Goal: Check status: Check status

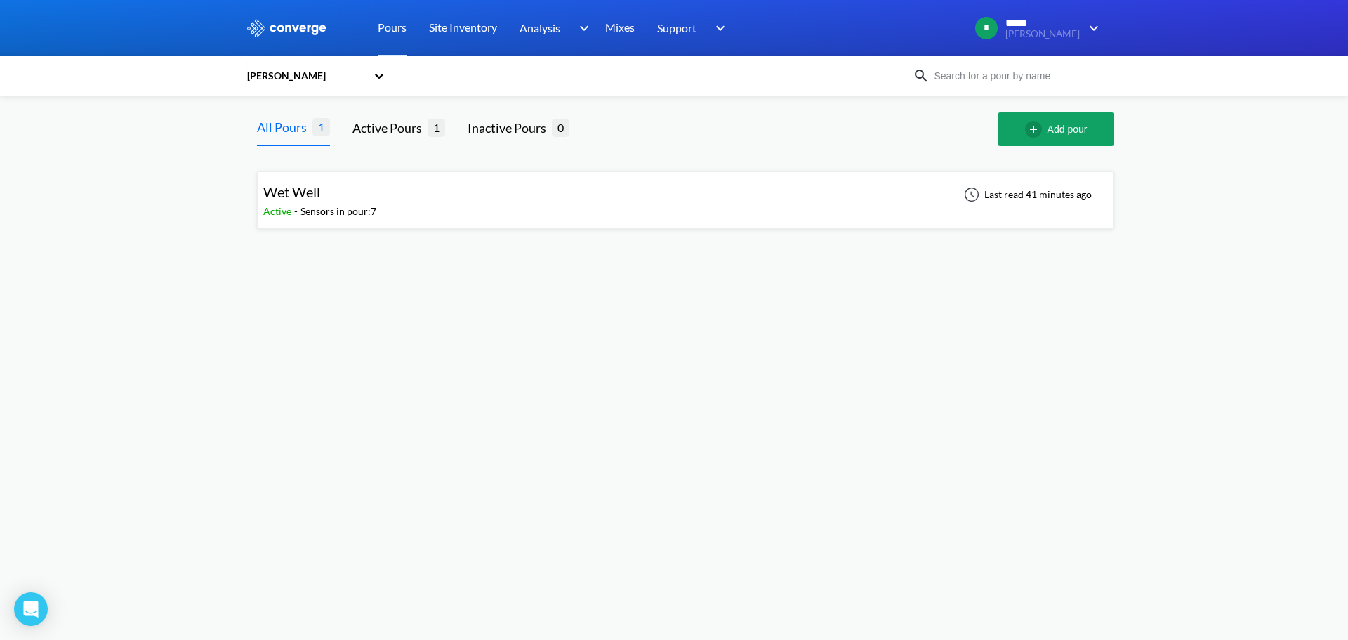
click at [418, 200] on div "Wet Well Active - Sensors in pour: 7 Last read 41 minutes ago" at bounding box center [685, 200] width 844 height 45
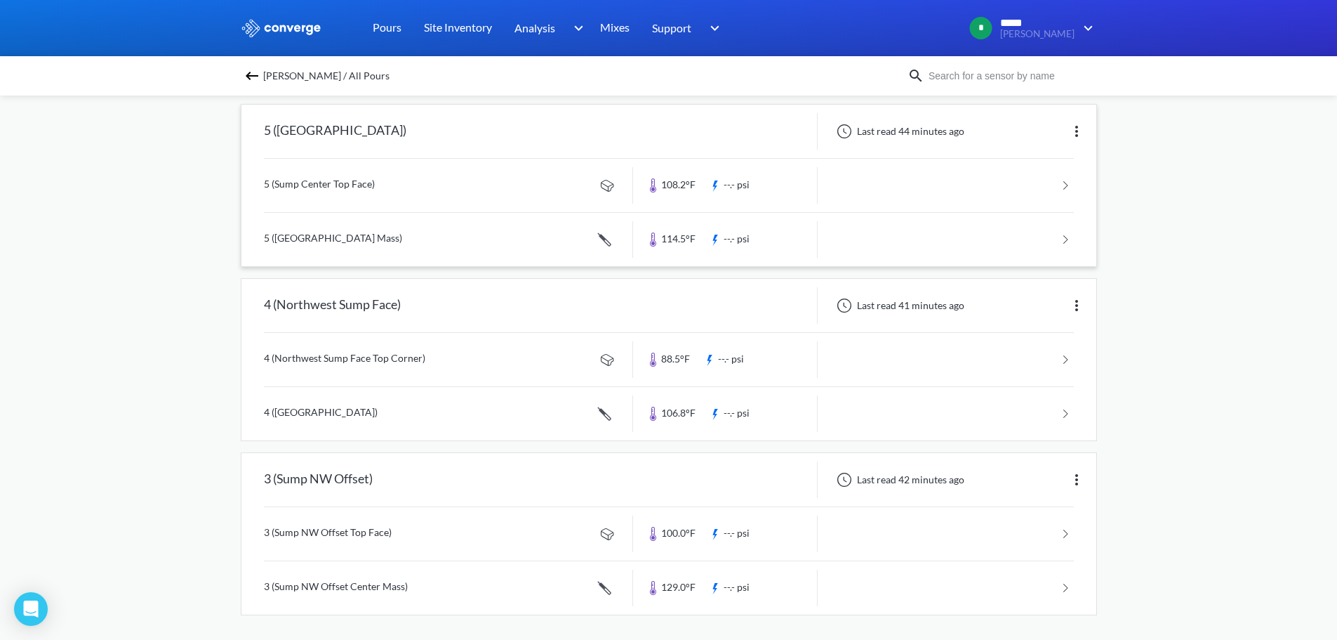
scroll to position [505, 0]
click at [387, 588] on link at bounding box center [669, 583] width 810 height 53
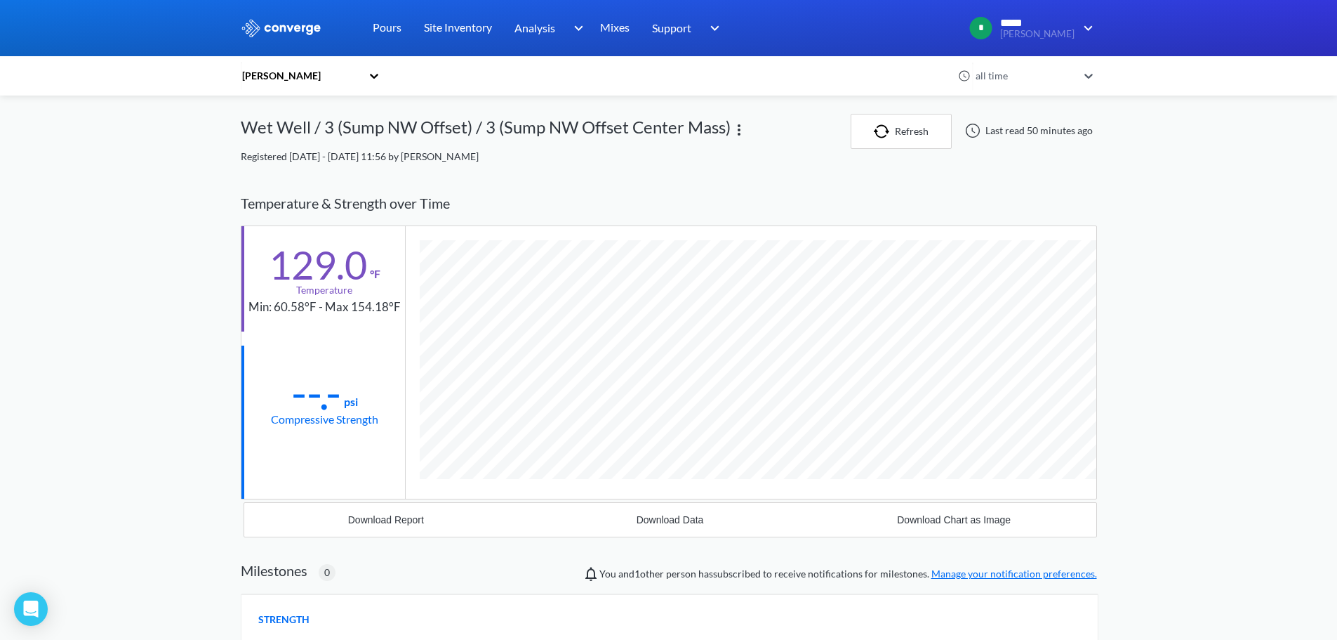
scroll to position [768, 857]
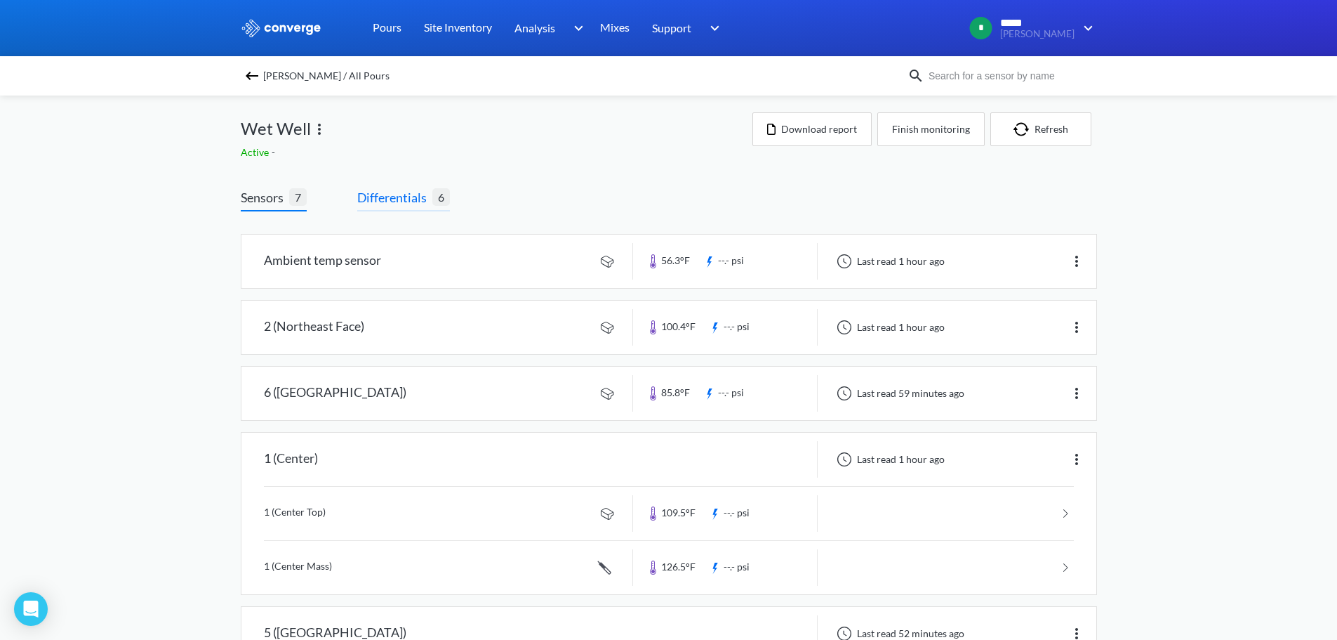
click at [429, 192] on span "Differentials" at bounding box center [394, 197] width 75 height 20
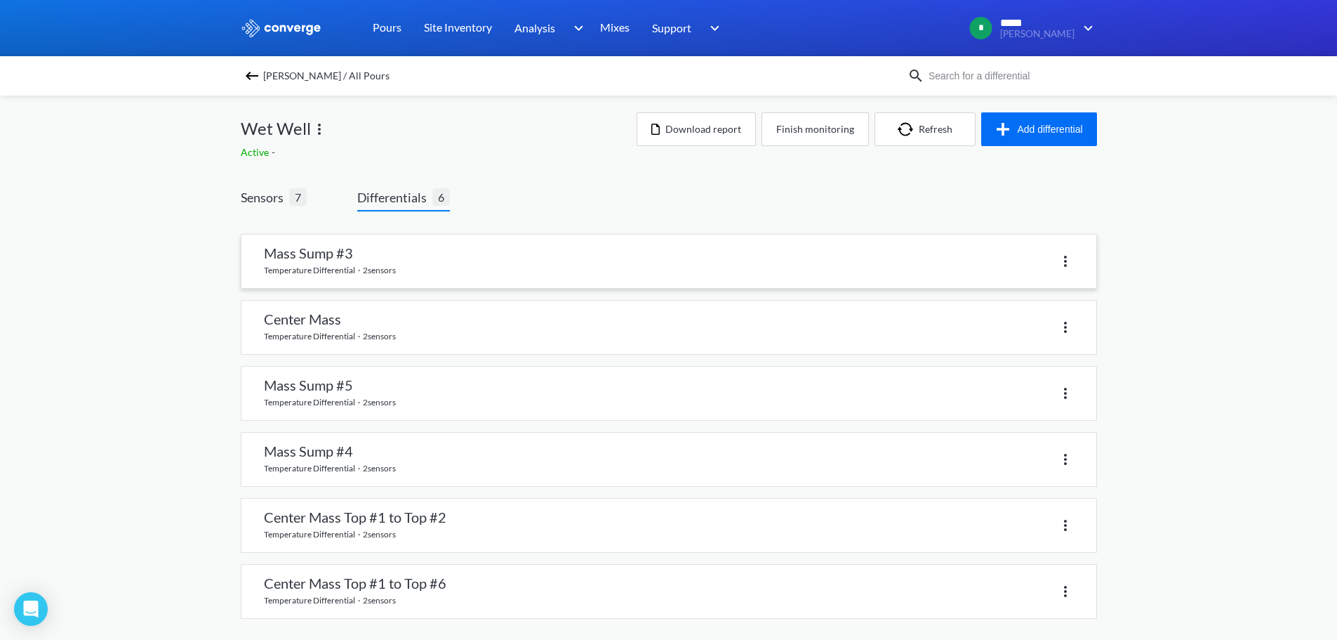
click at [715, 270] on div at bounding box center [871, 261] width 405 height 20
click at [414, 281] on link at bounding box center [669, 260] width 855 height 53
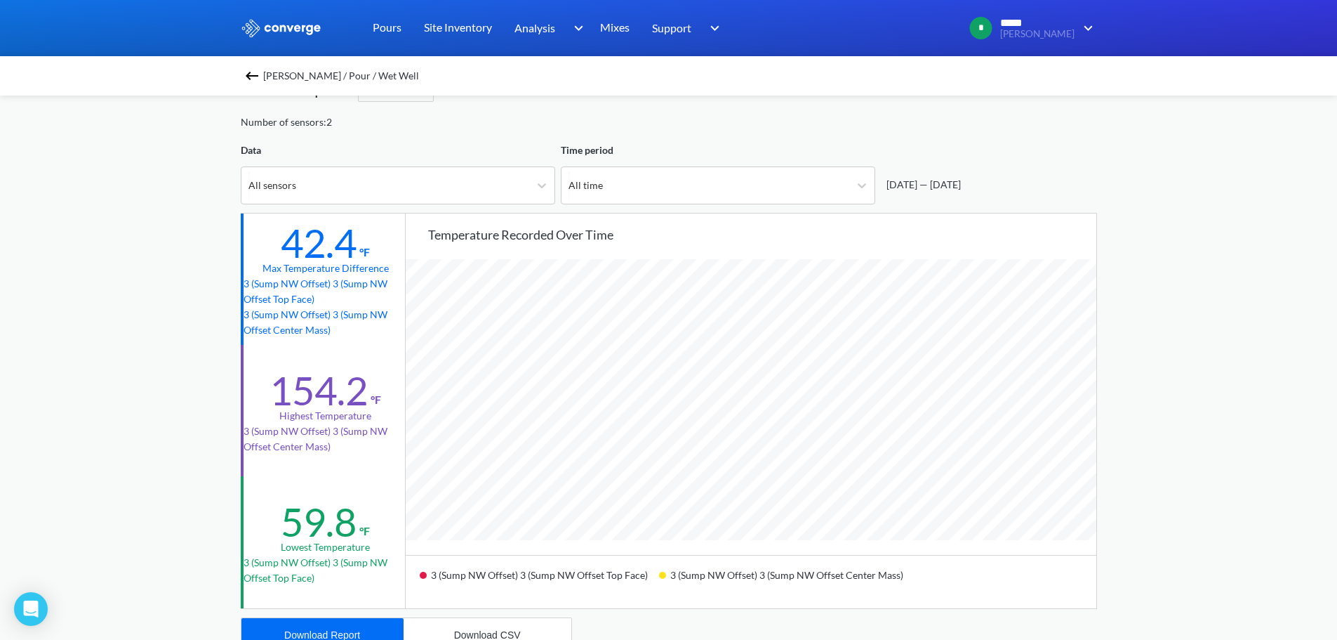
scroll to position [70, 0]
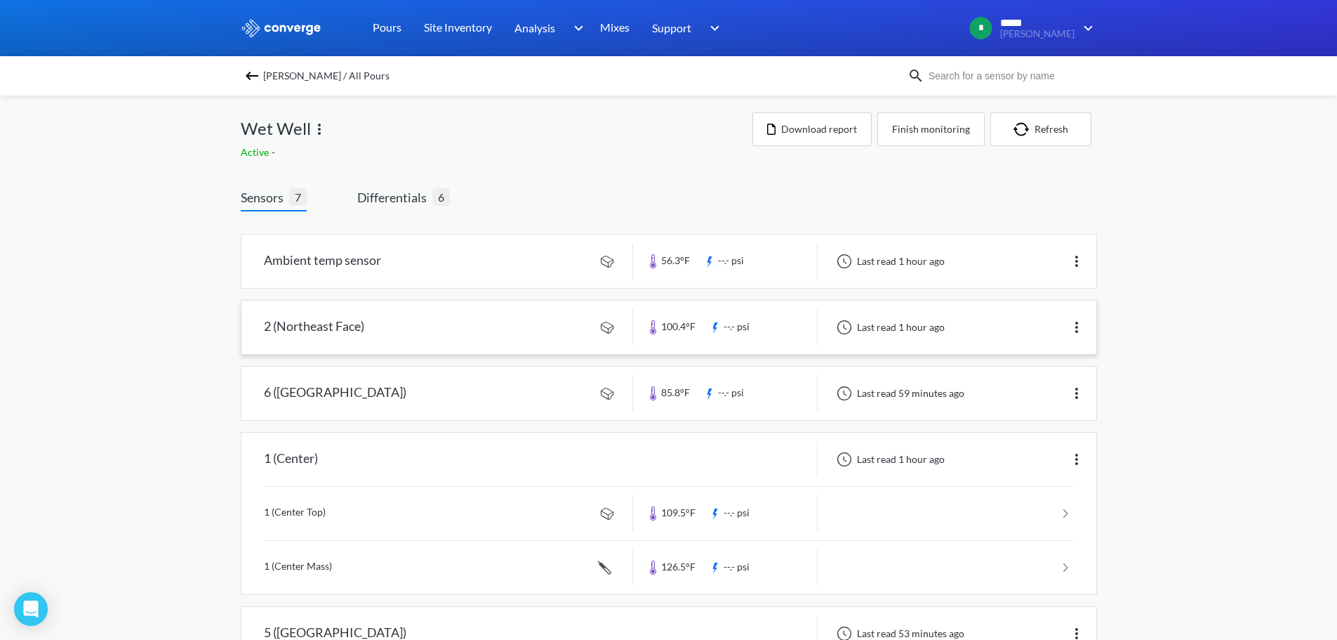
click at [487, 331] on link at bounding box center [669, 326] width 855 height 53
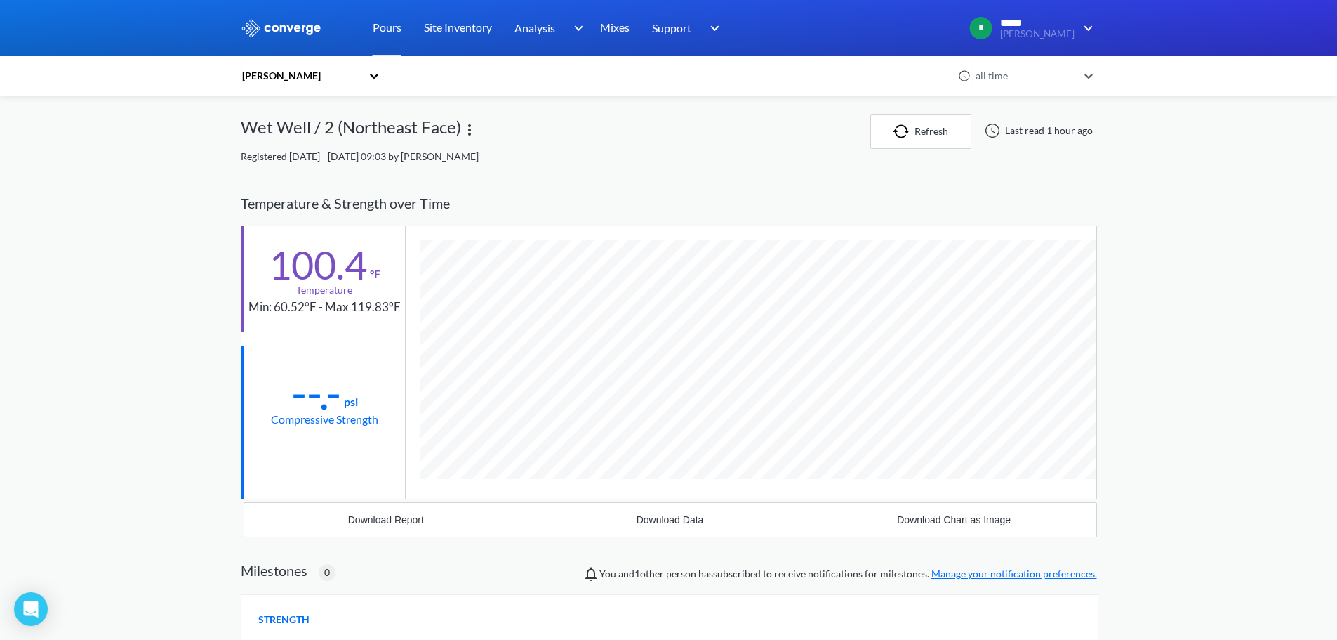
scroll to position [741, 857]
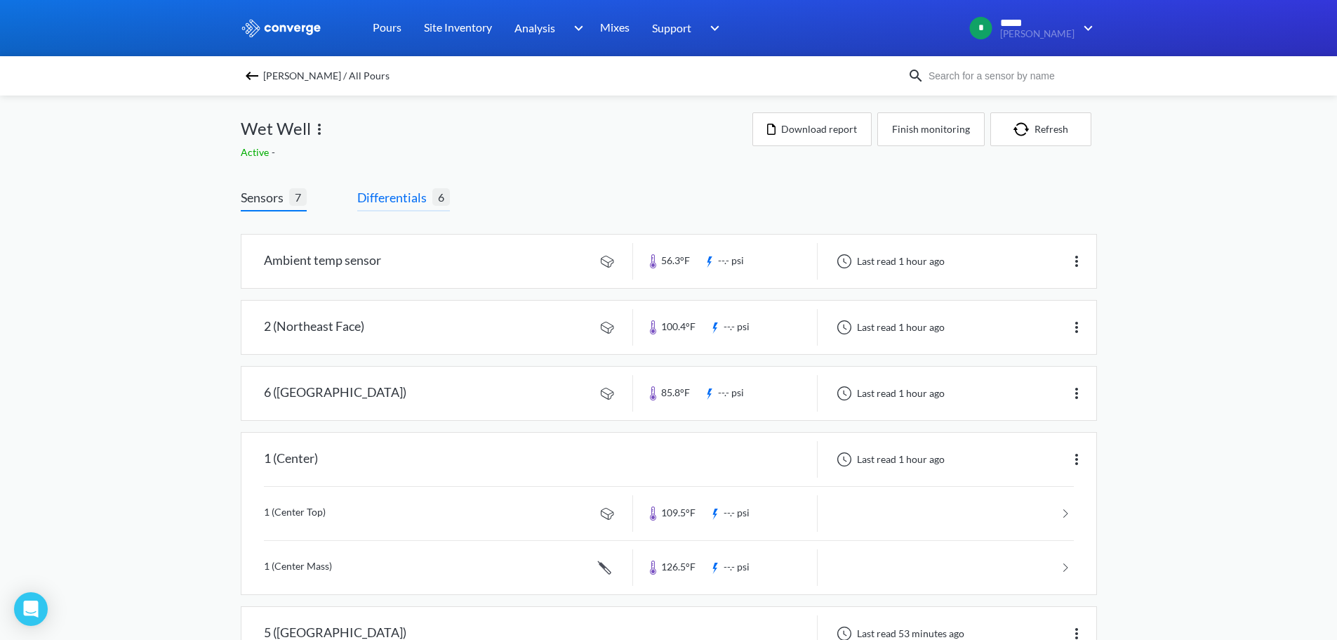
click at [401, 191] on span "Differentials" at bounding box center [394, 197] width 75 height 20
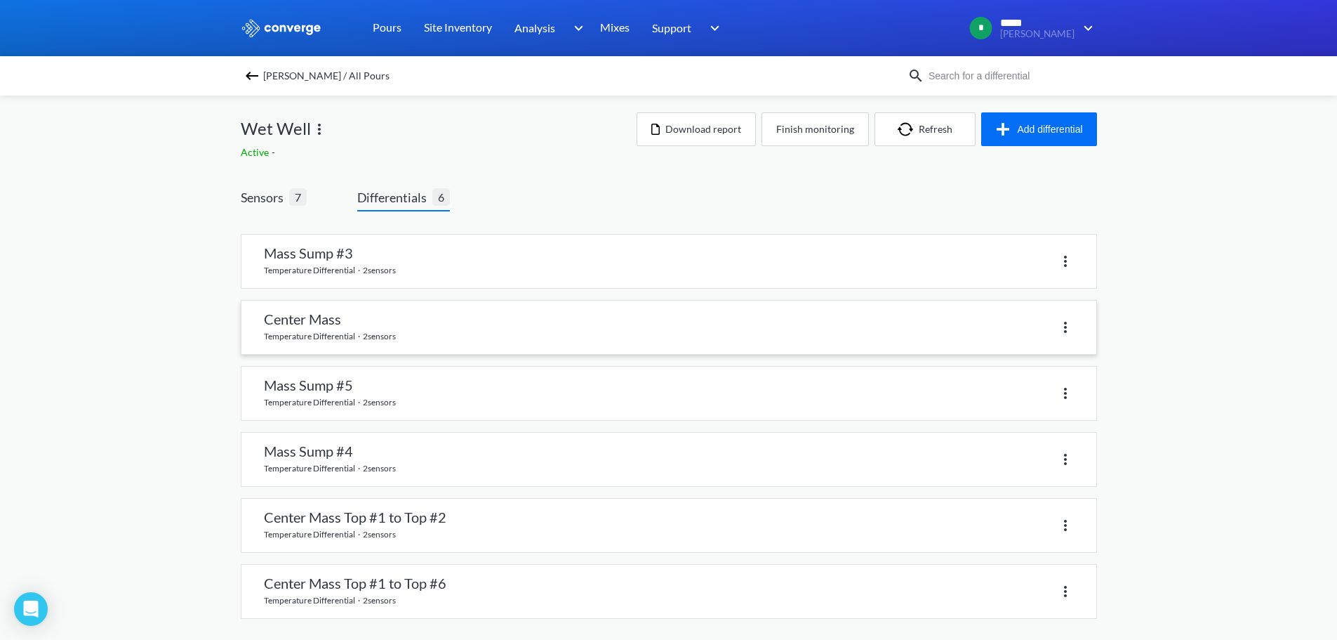
click at [348, 318] on link at bounding box center [669, 326] width 855 height 53
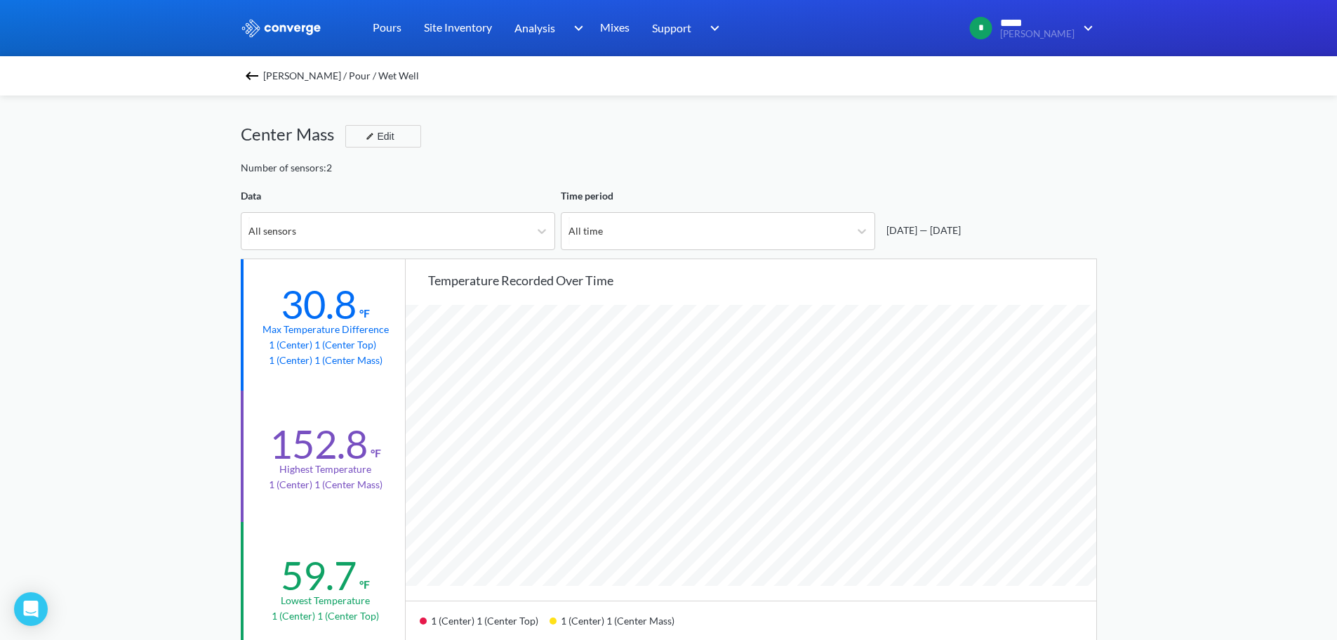
scroll to position [1176, 1337]
click at [256, 77] on img at bounding box center [252, 75] width 17 height 17
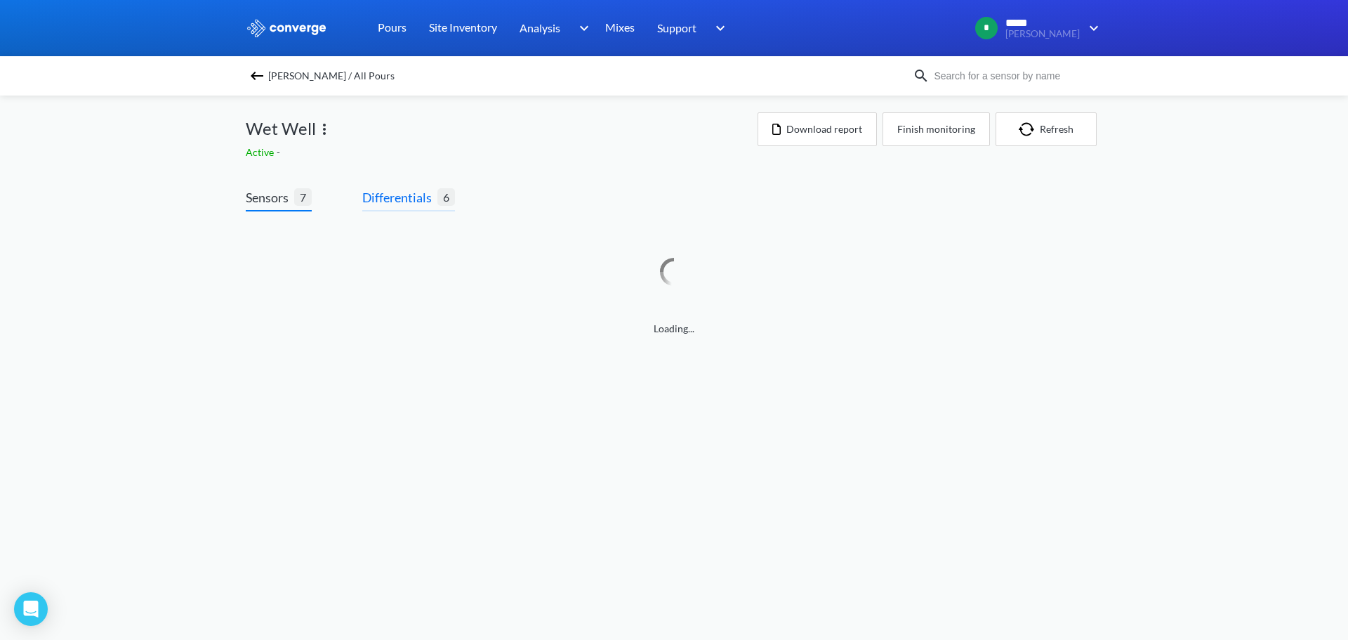
click at [413, 199] on span "Differentials" at bounding box center [399, 197] width 75 height 20
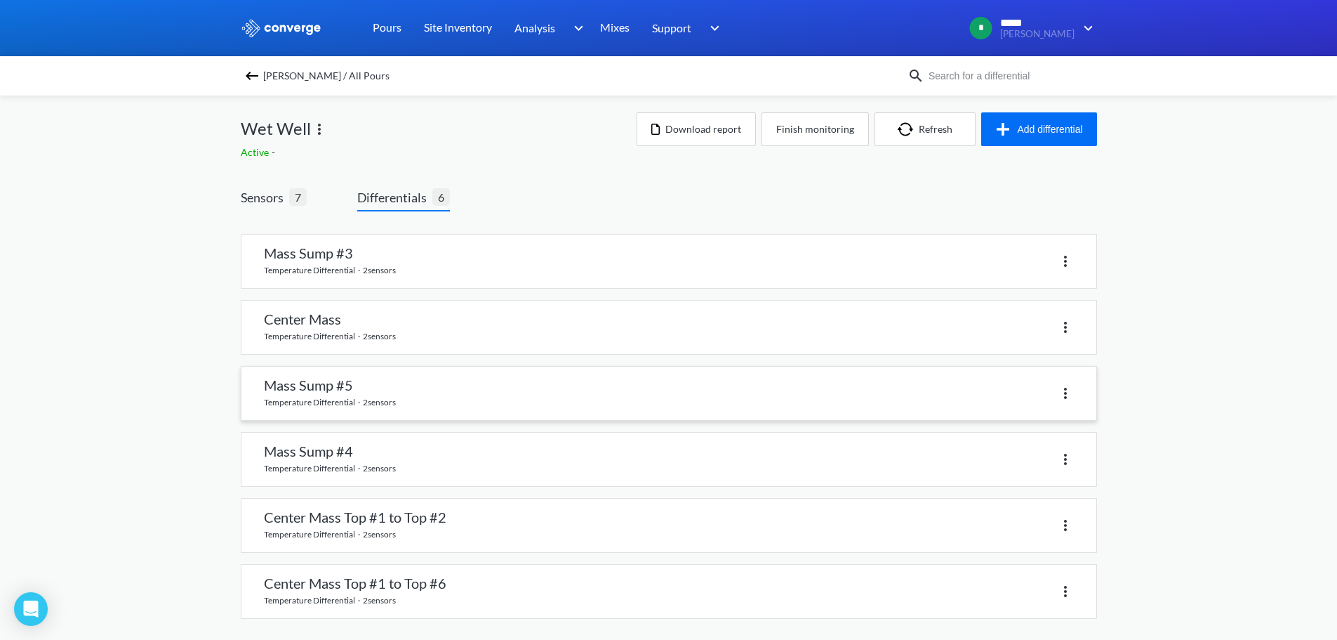
click at [421, 394] on link at bounding box center [669, 392] width 855 height 53
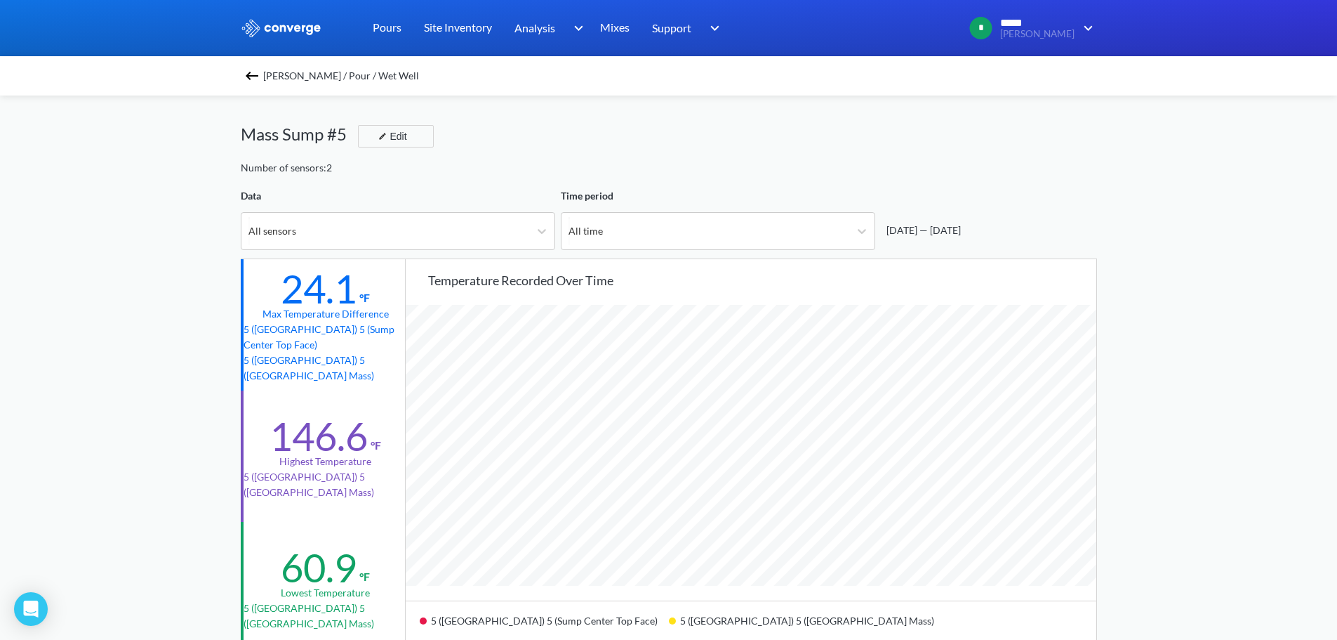
scroll to position [1176, 1337]
click at [272, 71] on span "[PERSON_NAME] / Pour / Wet Well" at bounding box center [341, 76] width 156 height 20
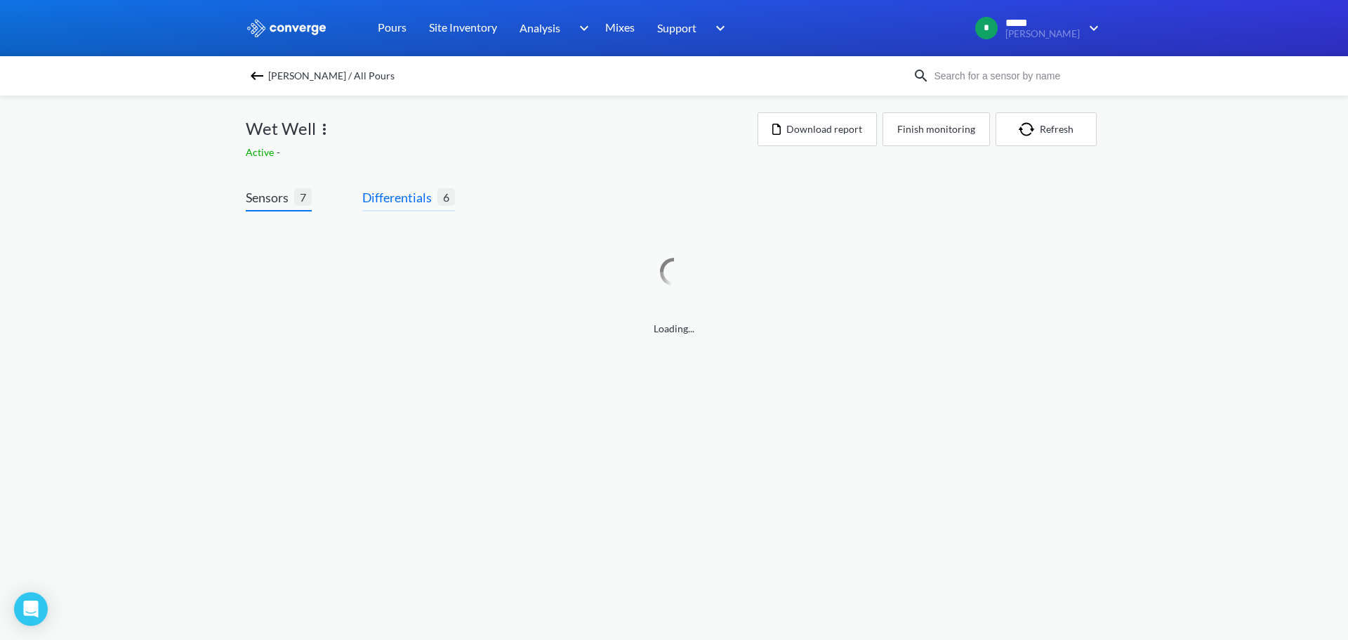
click at [429, 202] on span "Differentials" at bounding box center [399, 197] width 75 height 20
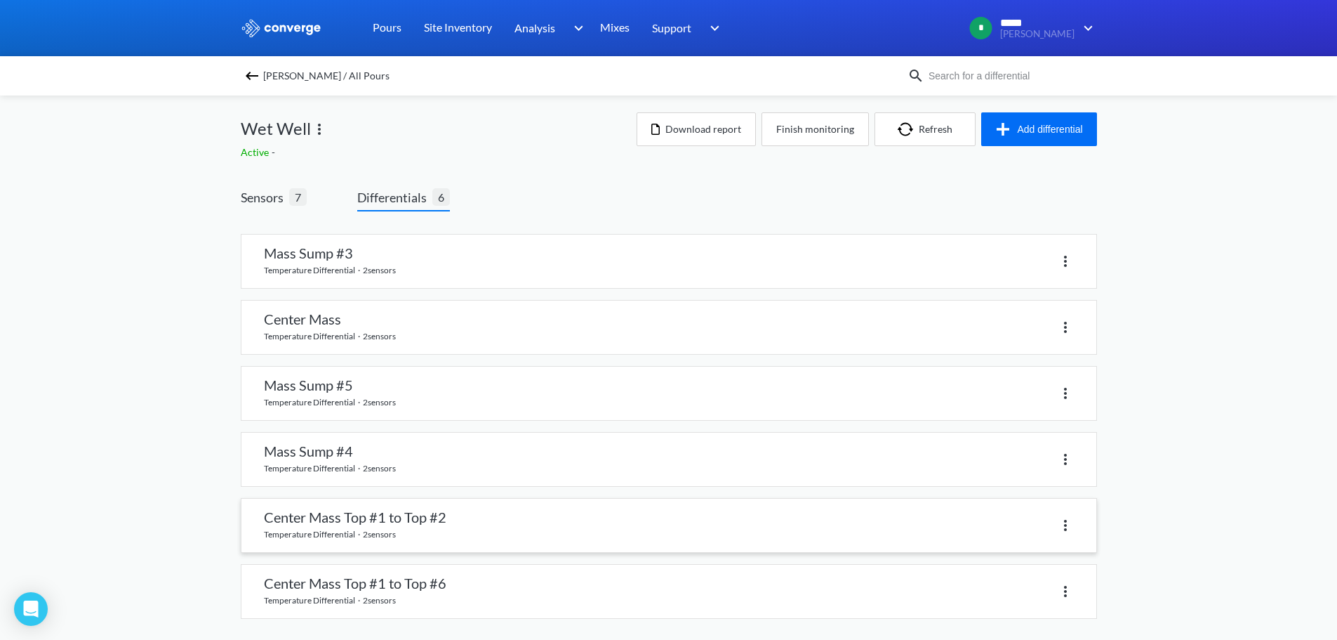
click at [456, 525] on link at bounding box center [669, 524] width 855 height 53
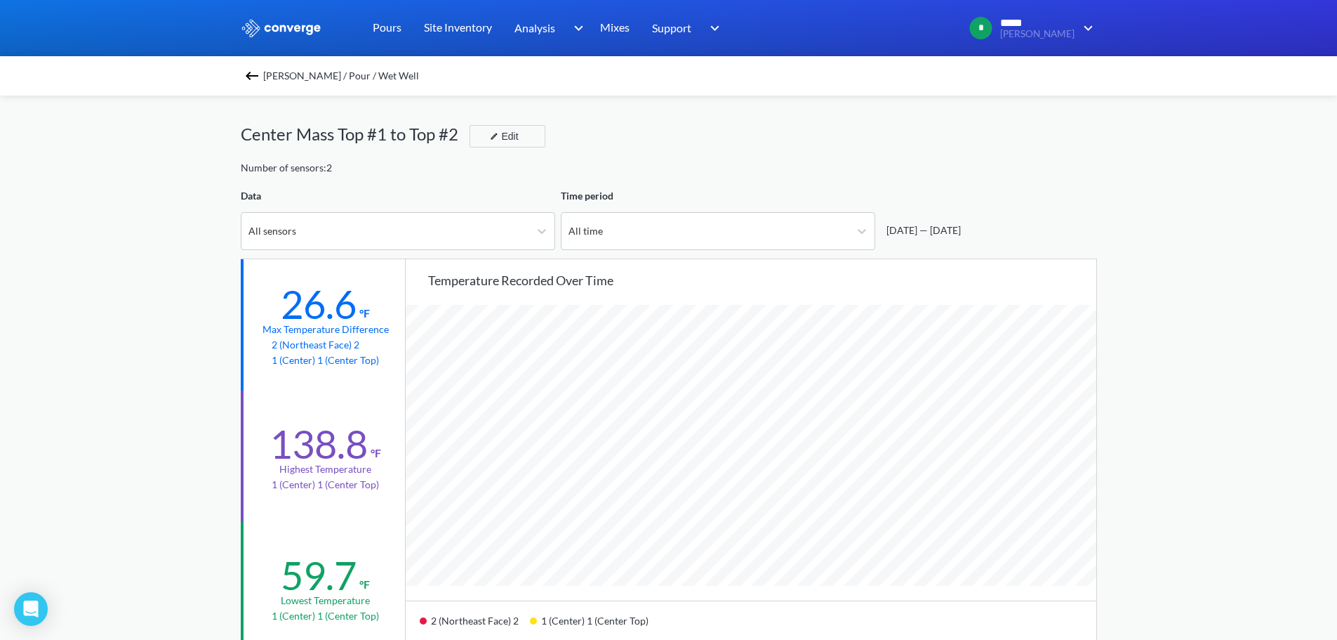
scroll to position [1176, 1337]
click at [260, 71] on img at bounding box center [252, 75] width 17 height 17
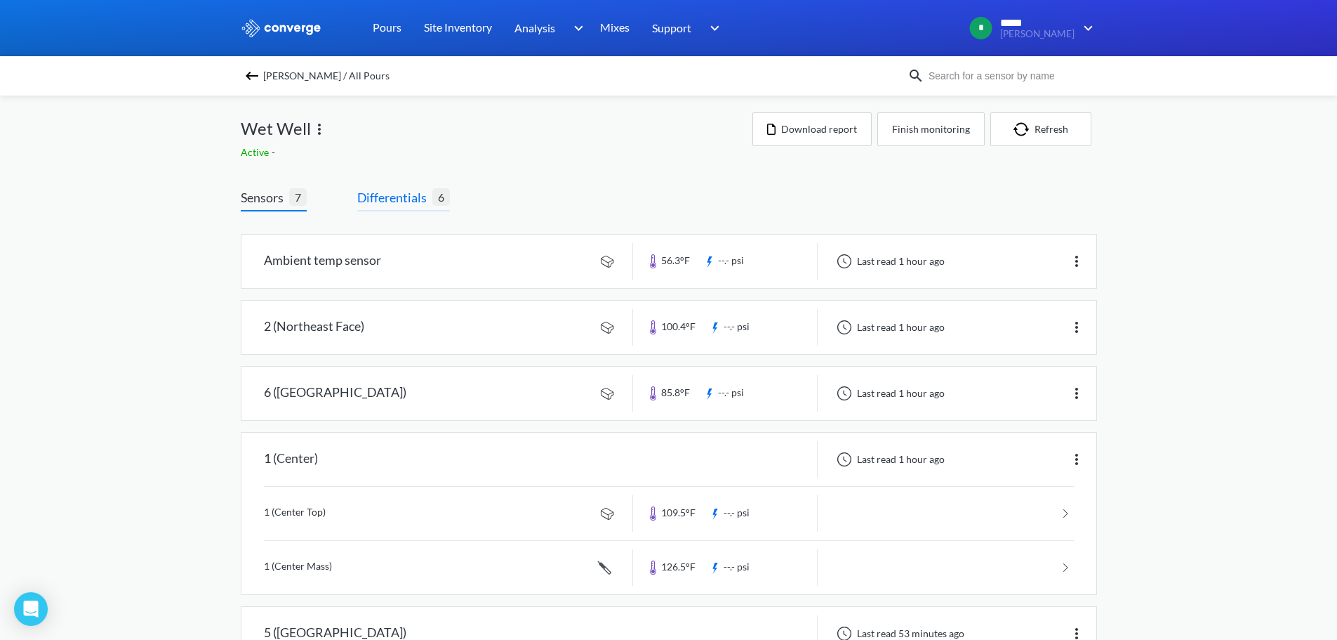
click at [388, 196] on span "Differentials" at bounding box center [394, 197] width 75 height 20
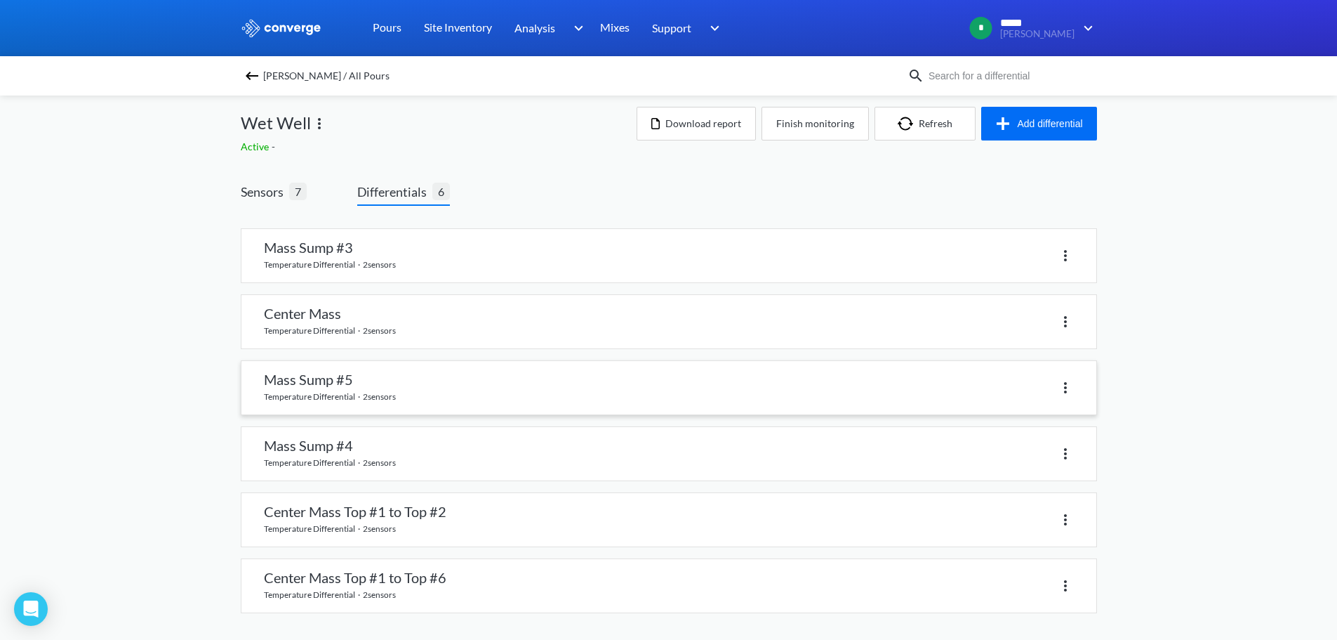
scroll to position [7, 0]
click at [340, 257] on link at bounding box center [669, 253] width 855 height 53
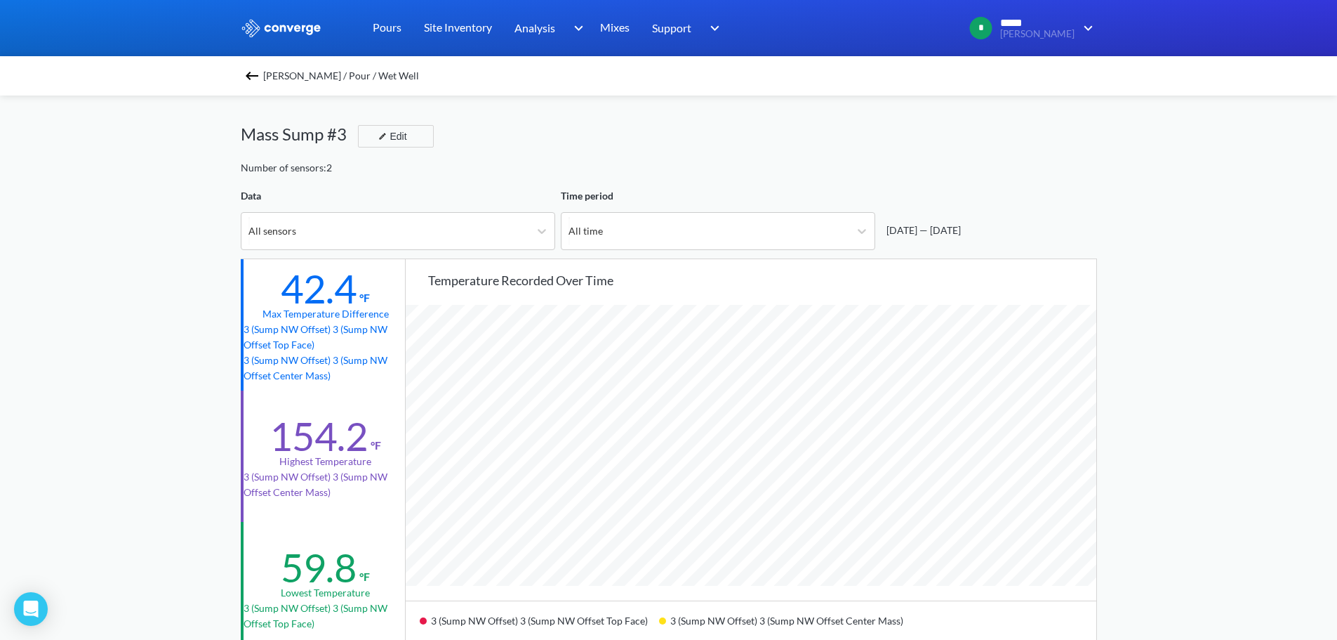
scroll to position [1176, 1337]
click at [260, 74] on img at bounding box center [252, 75] width 17 height 17
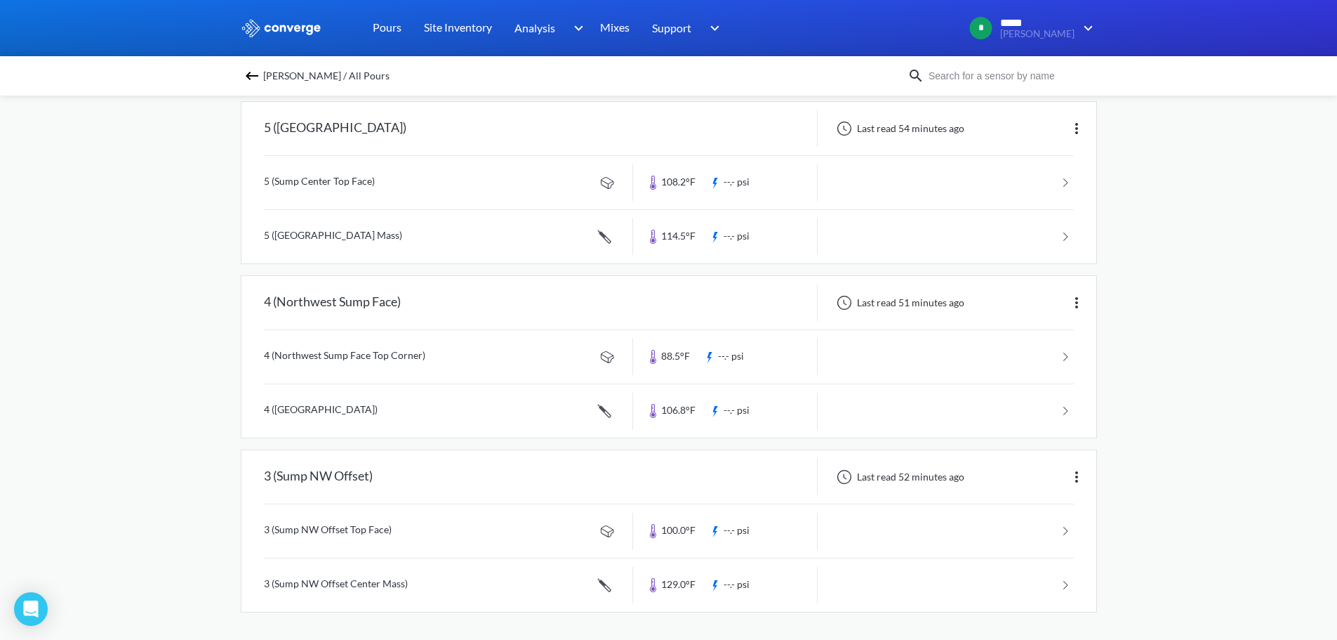
scroll to position [505, 0]
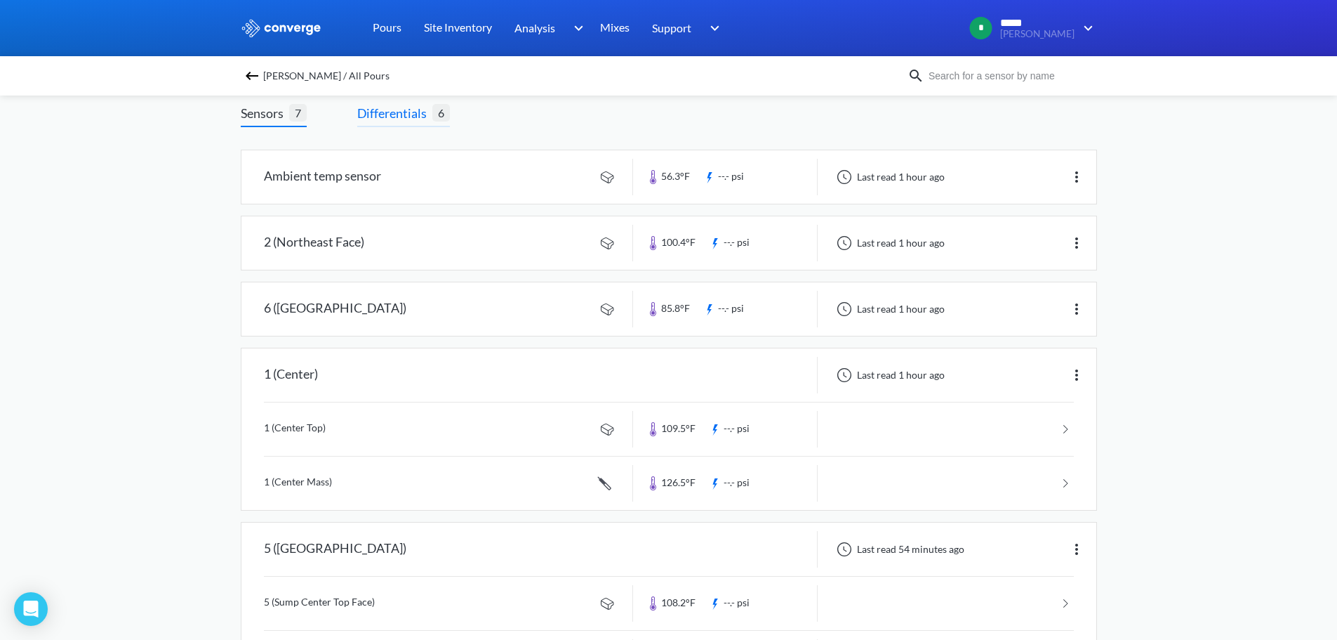
click at [414, 114] on span "Differentials" at bounding box center [394, 113] width 75 height 20
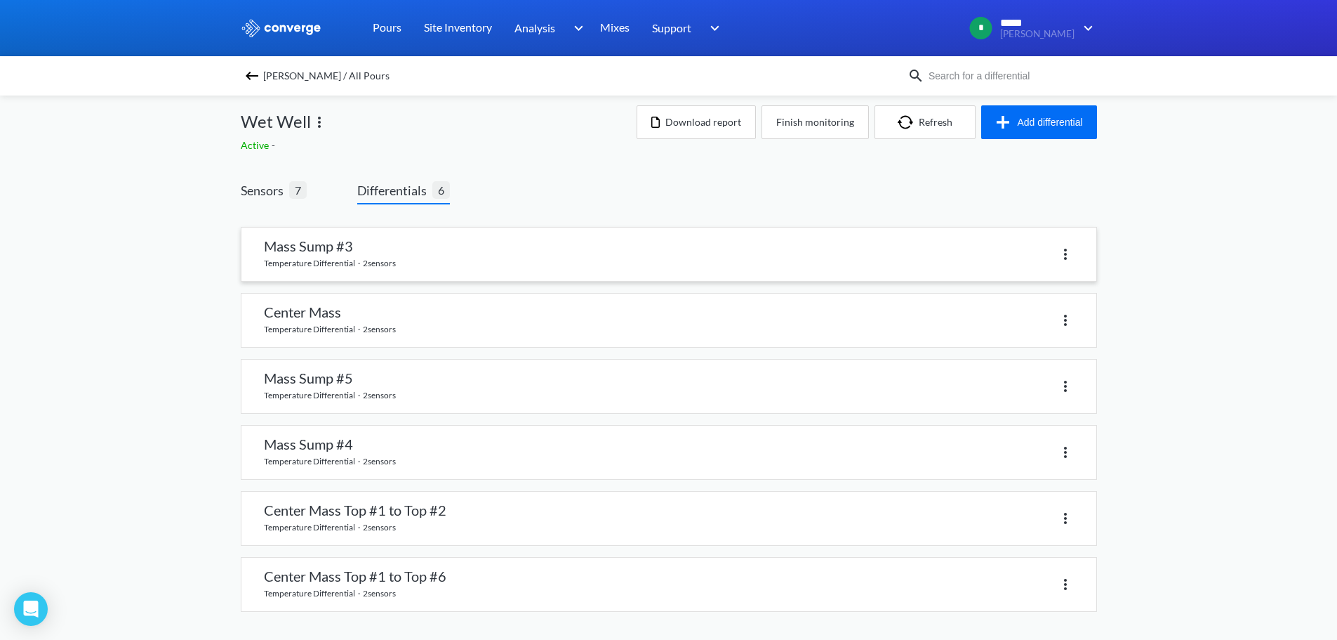
click at [427, 258] on link at bounding box center [669, 253] width 855 height 53
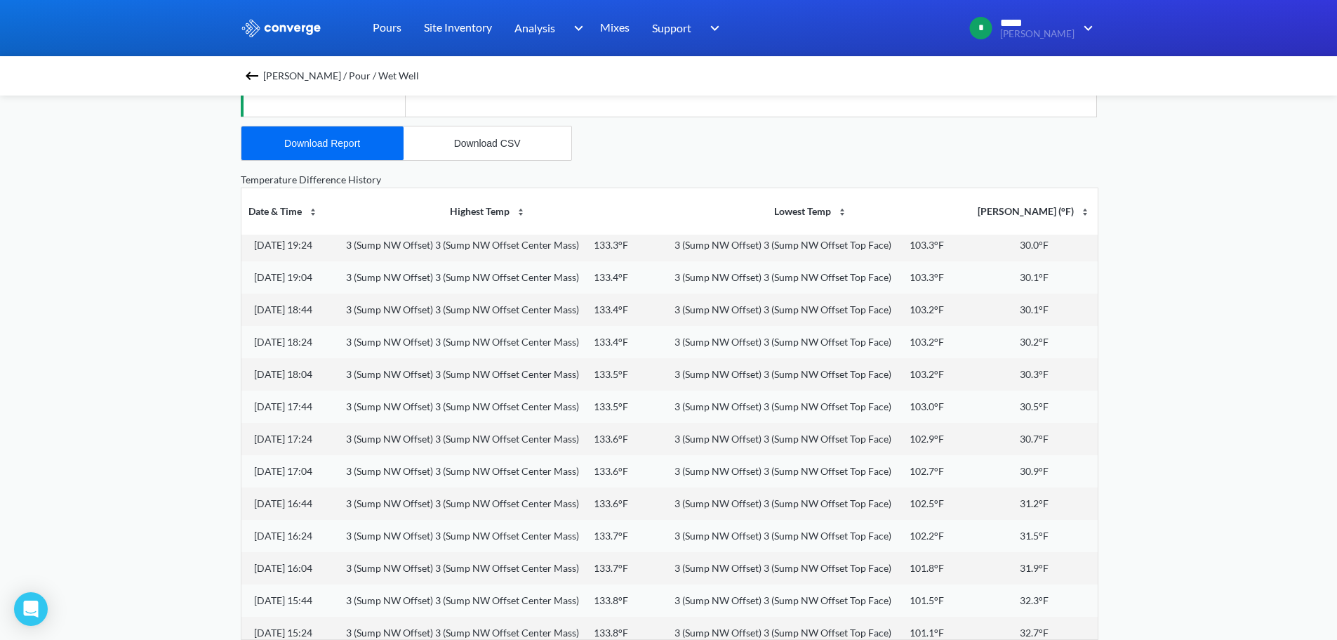
scroll to position [3440, 0]
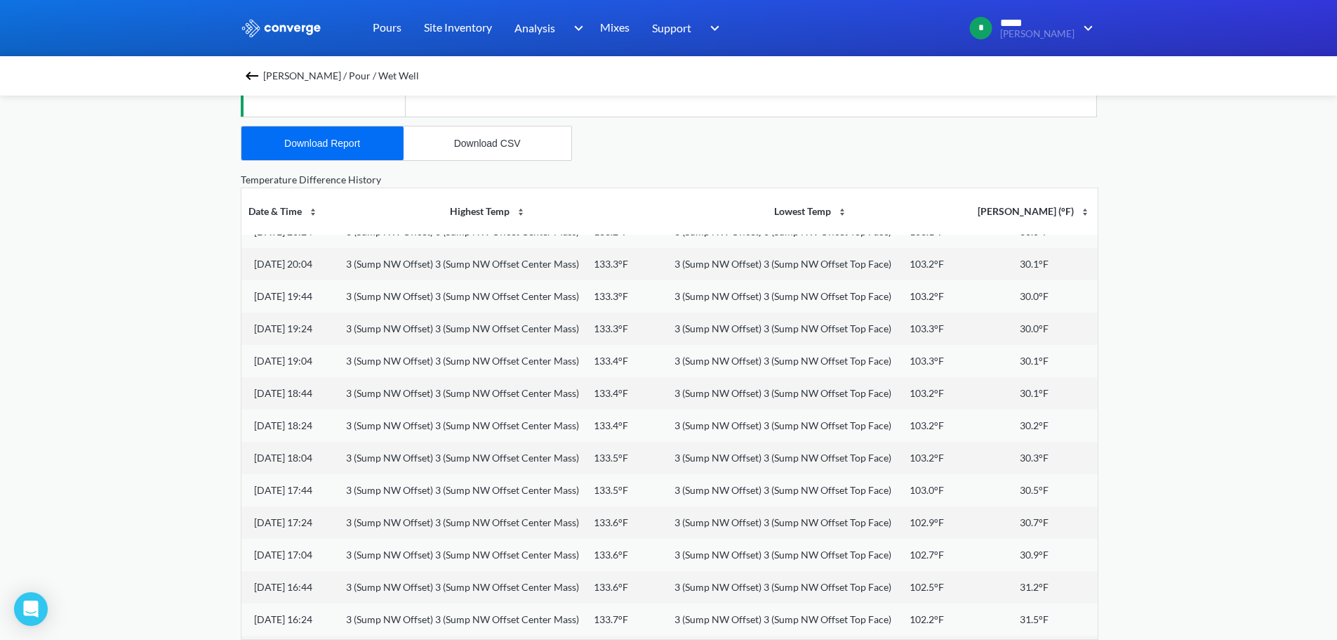
click at [265, 74] on div "[PERSON_NAME] / Pour / Wet Well" at bounding box center [669, 76] width 857 height 20
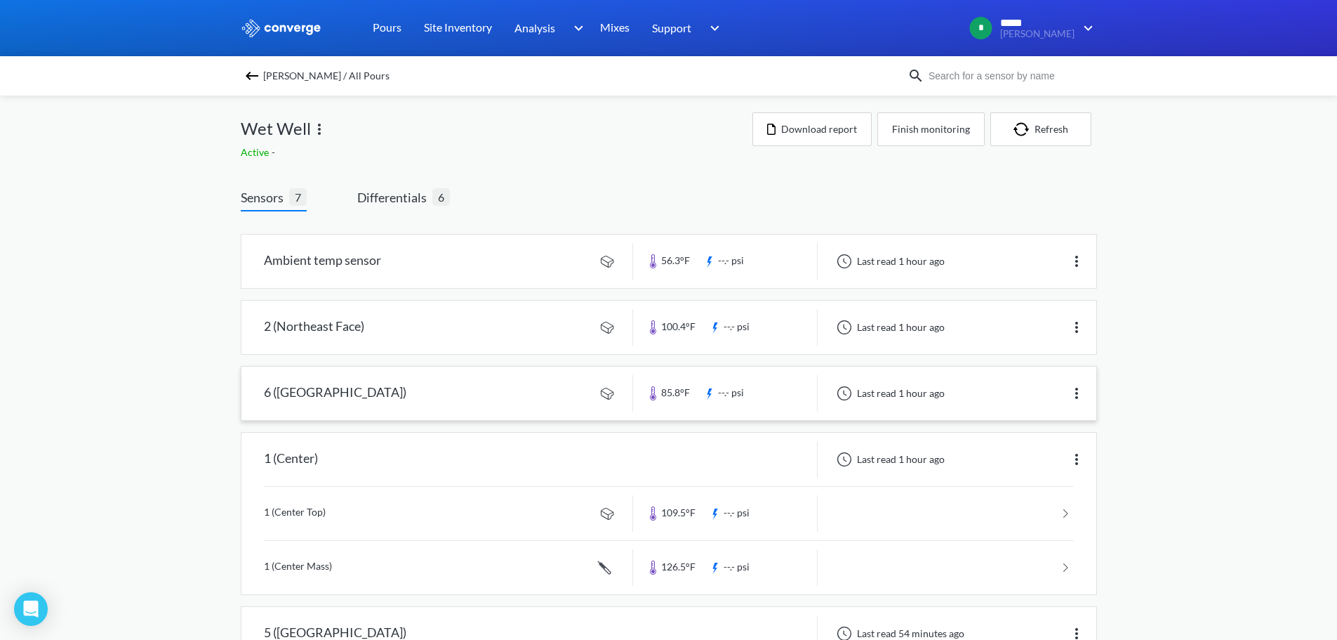
click at [434, 395] on link at bounding box center [669, 392] width 855 height 53
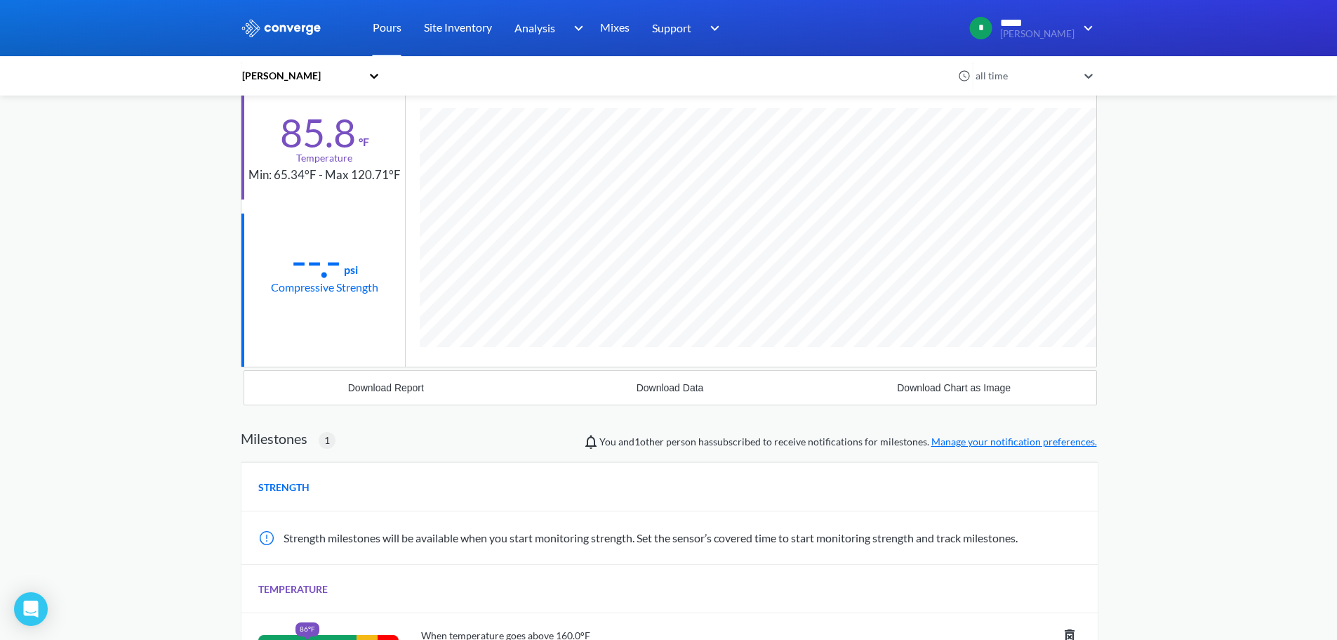
scroll to position [321, 0]
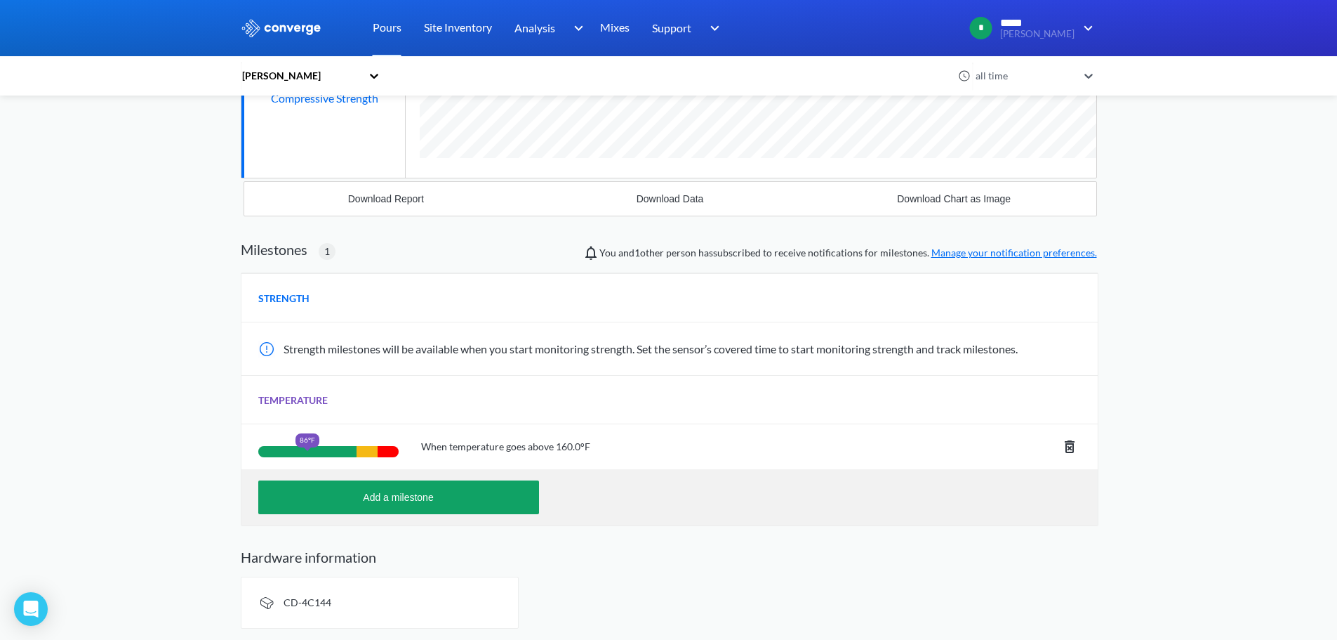
click at [1067, 447] on icon at bounding box center [1070, 446] width 17 height 17
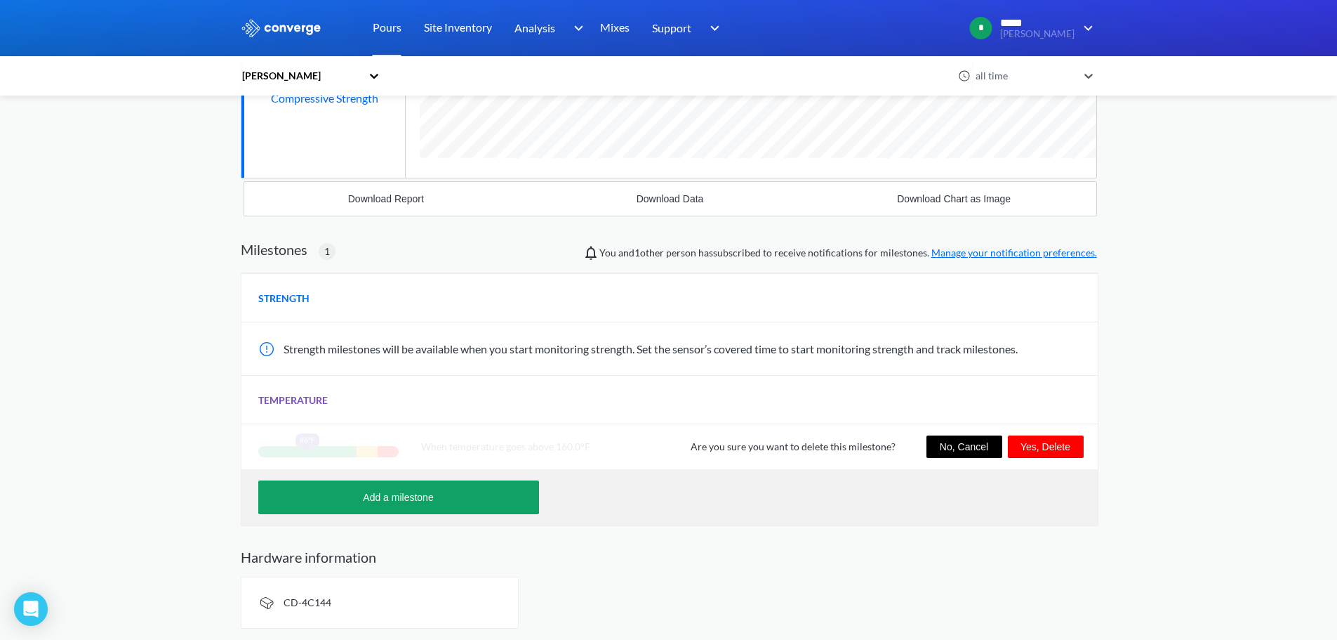
click at [1044, 444] on button "Yes, Delete" at bounding box center [1046, 446] width 76 height 22
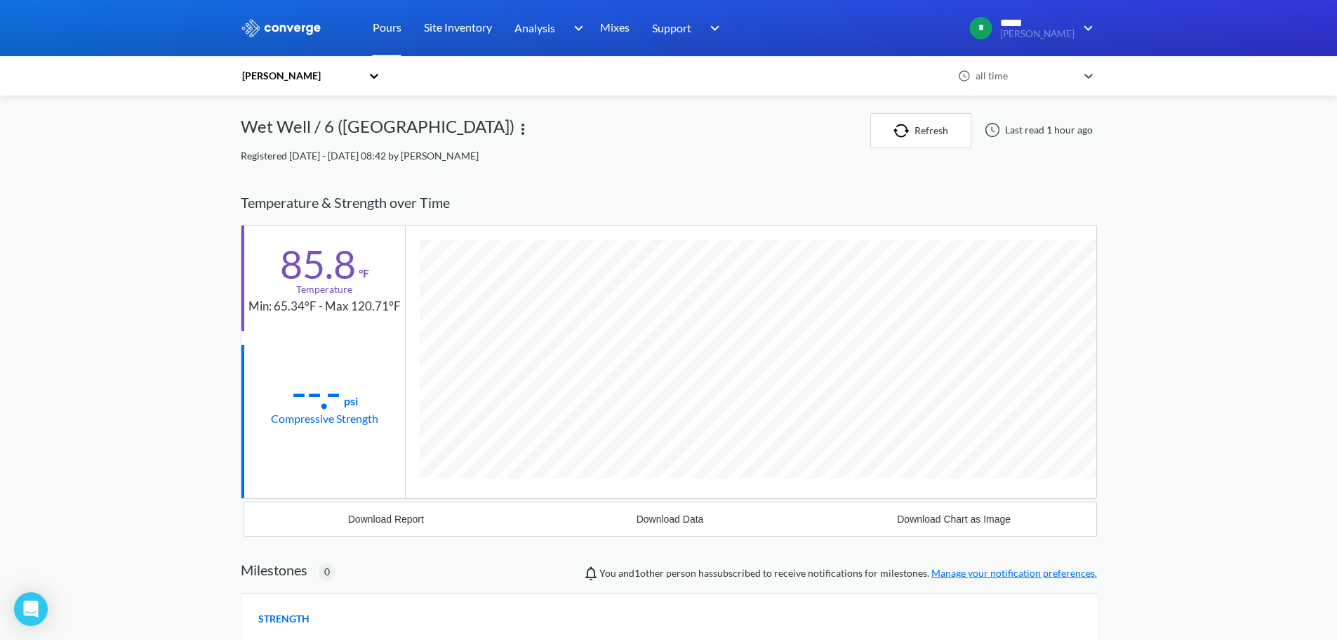
scroll to position [0, 0]
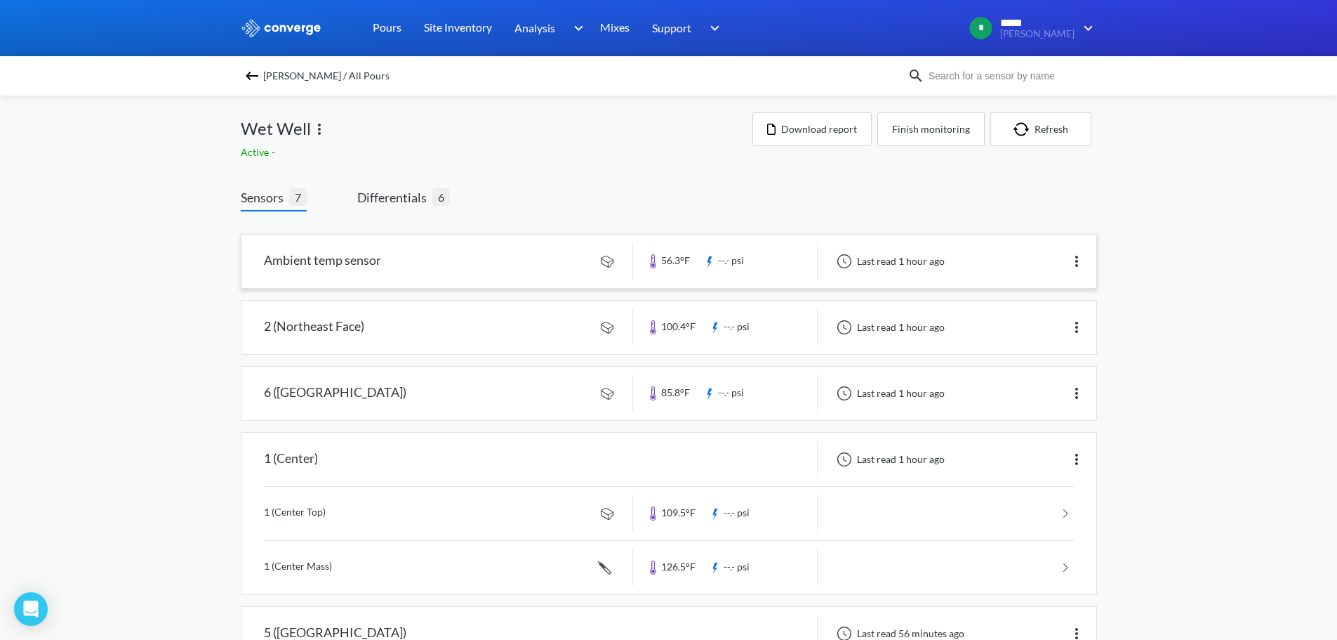
click at [448, 277] on link at bounding box center [669, 260] width 855 height 53
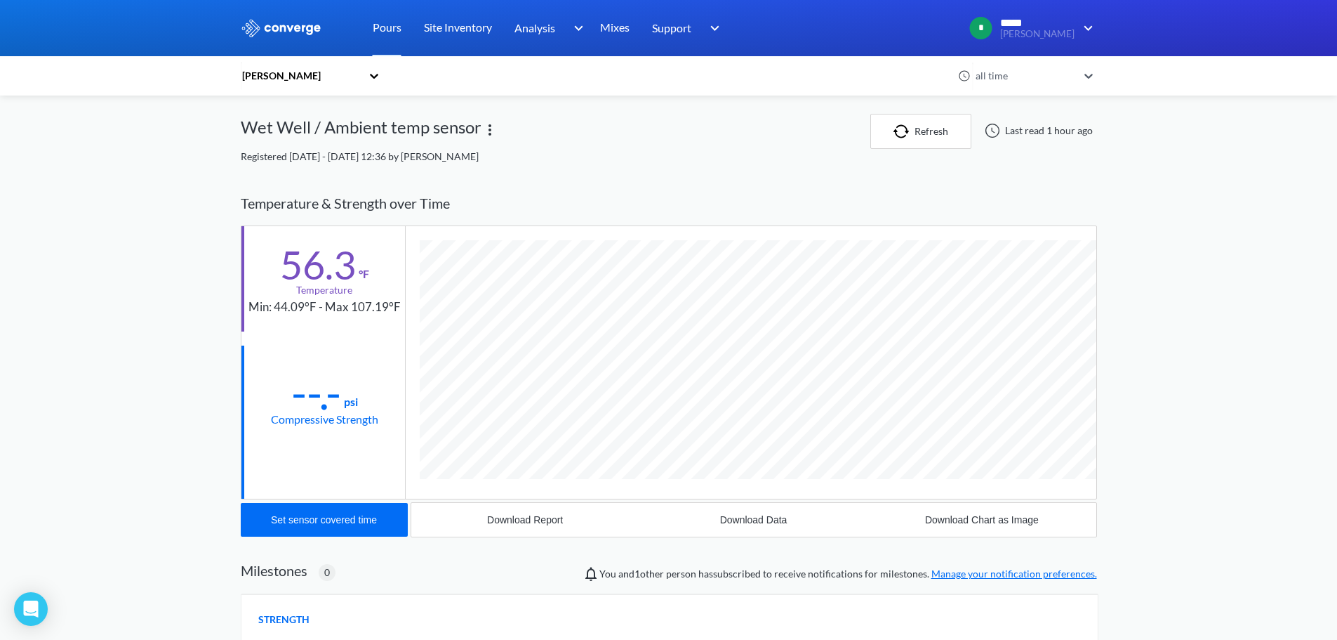
scroll to position [741, 857]
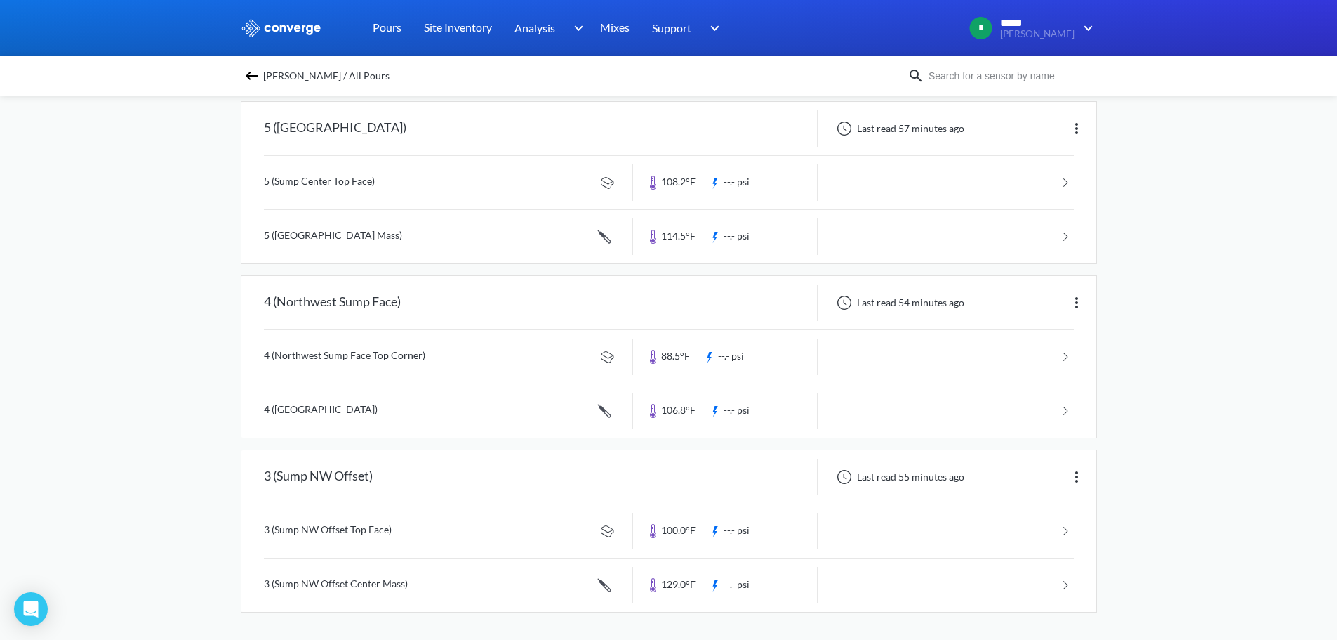
scroll to position [505, 0]
click at [680, 586] on link at bounding box center [669, 583] width 810 height 53
